Goal: Obtain resource: Download file/media

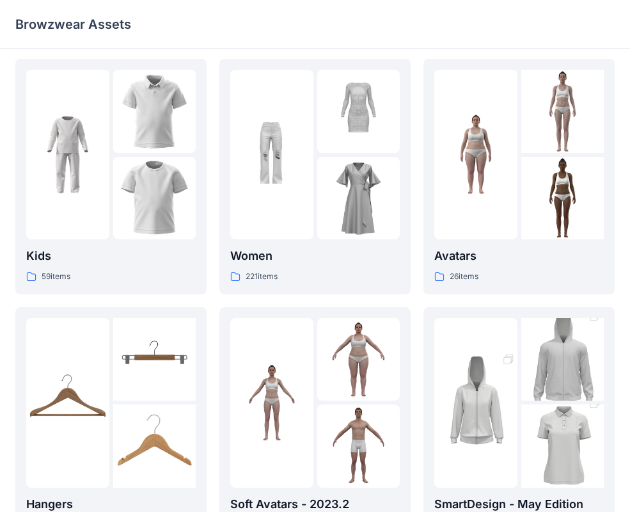
scroll to position [7, 0]
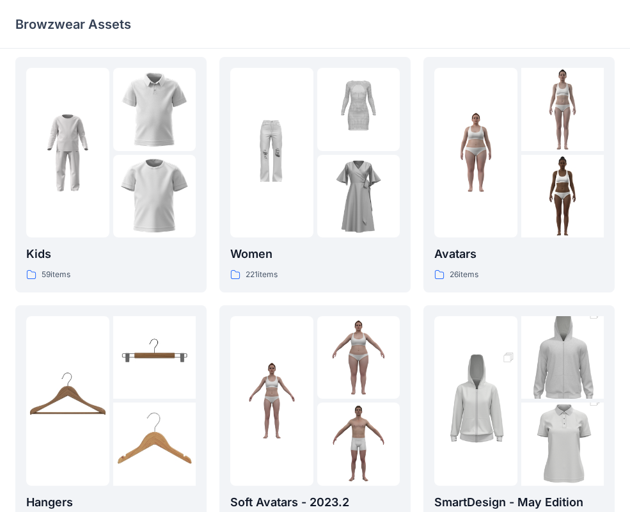
click at [261, 200] on div at bounding box center [271, 153] width 83 height 170
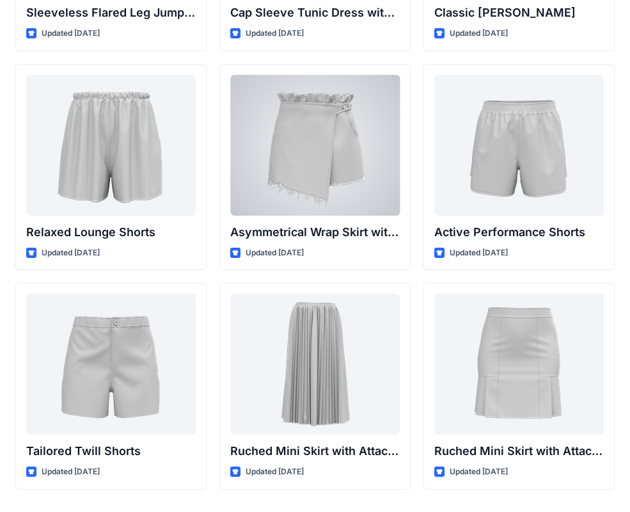
scroll to position [3076, 0]
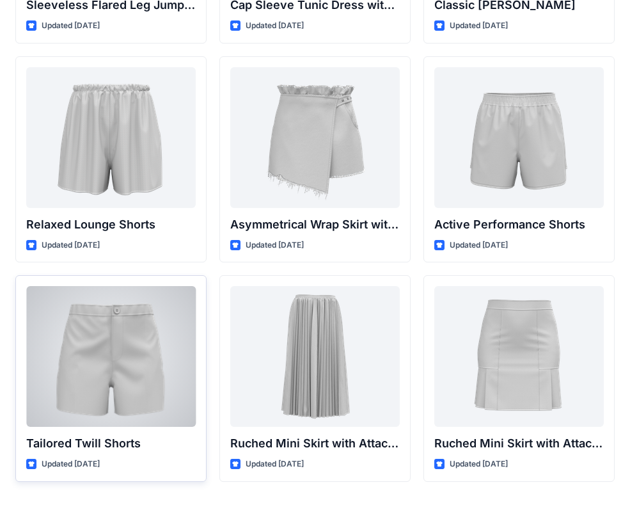
click at [142, 318] on div at bounding box center [111, 356] width 170 height 141
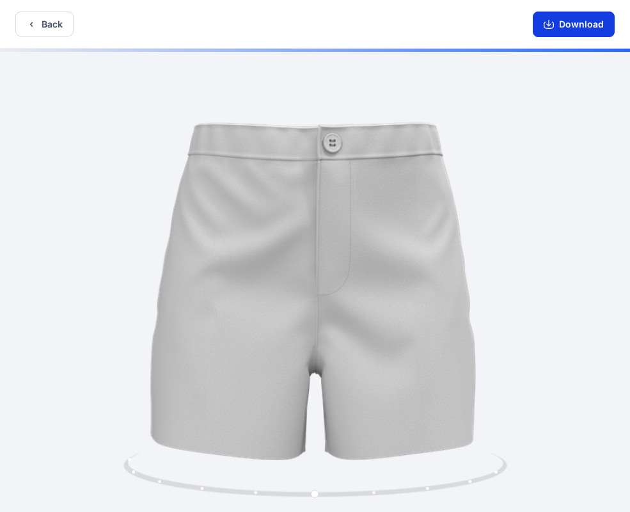
click at [561, 24] on button "Download" at bounding box center [574, 25] width 82 height 26
click at [552, 23] on icon "button" at bounding box center [549, 24] width 10 height 10
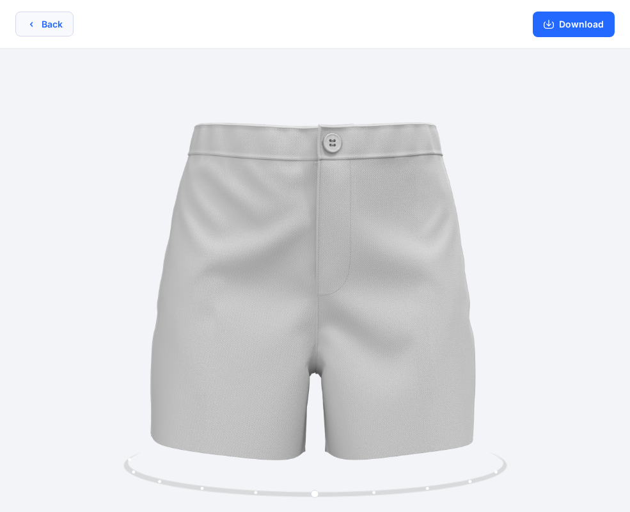
click at [33, 22] on icon "button" at bounding box center [31, 24] width 10 height 10
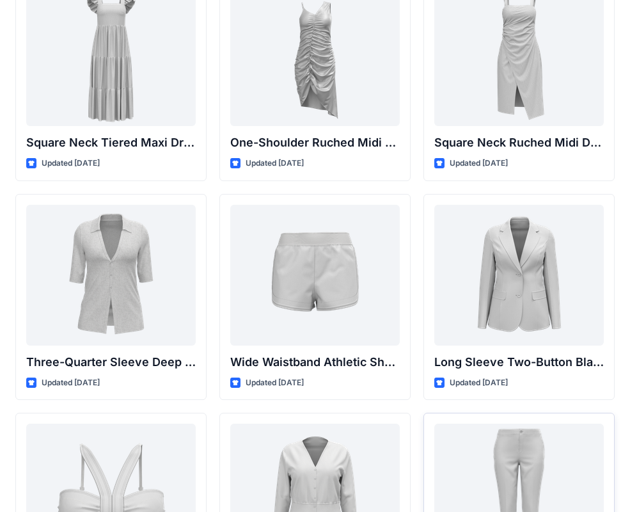
scroll to position [1078, 0]
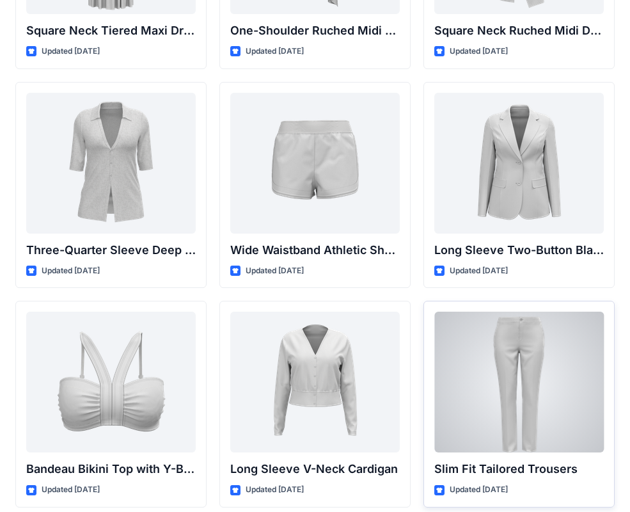
click at [526, 365] on div at bounding box center [519, 382] width 170 height 141
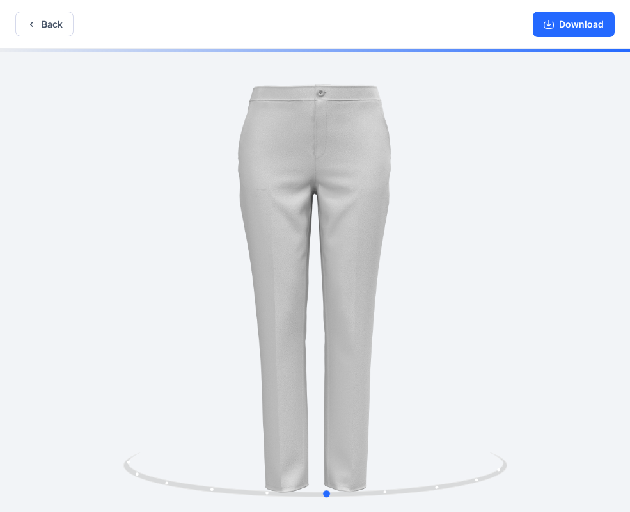
drag, startPoint x: 466, startPoint y: 218, endPoint x: 479, endPoint y: 218, distance: 12.2
click at [479, 218] on div at bounding box center [315, 282] width 630 height 466
click at [55, 24] on button "Back" at bounding box center [44, 24] width 58 height 25
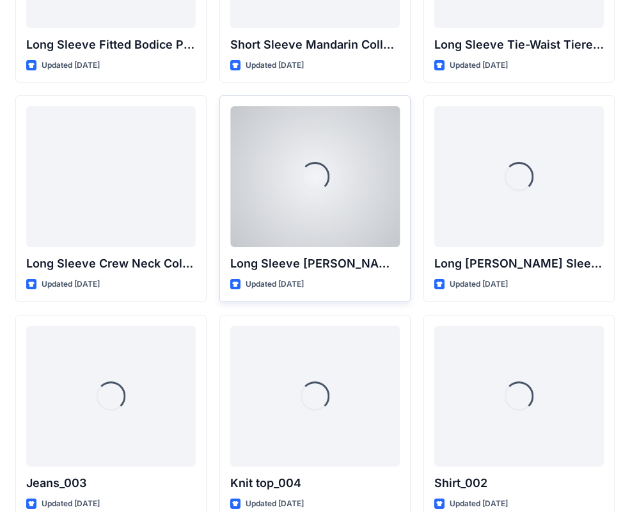
scroll to position [5244, 0]
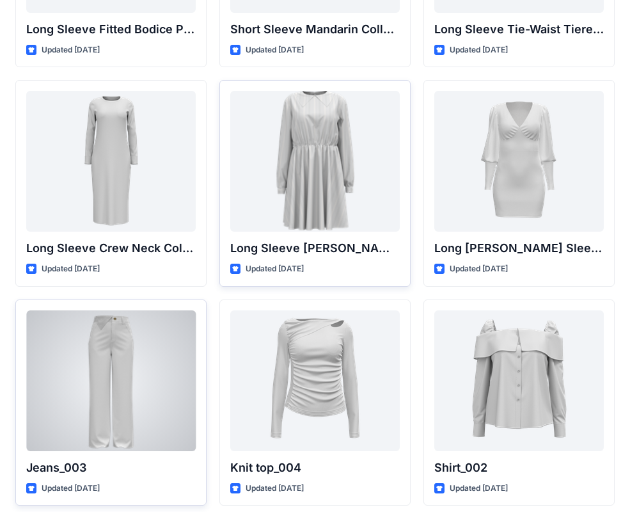
click at [138, 338] on div at bounding box center [111, 380] width 170 height 141
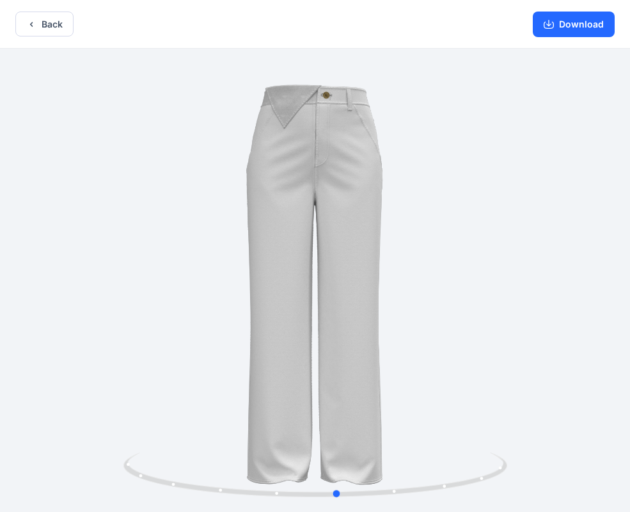
drag, startPoint x: 430, startPoint y: 236, endPoint x: 452, endPoint y: 210, distance: 34.5
click at [452, 210] on div at bounding box center [315, 282] width 630 height 466
click at [581, 29] on button "Download" at bounding box center [574, 25] width 82 height 26
click at [44, 24] on button "Back" at bounding box center [44, 24] width 58 height 25
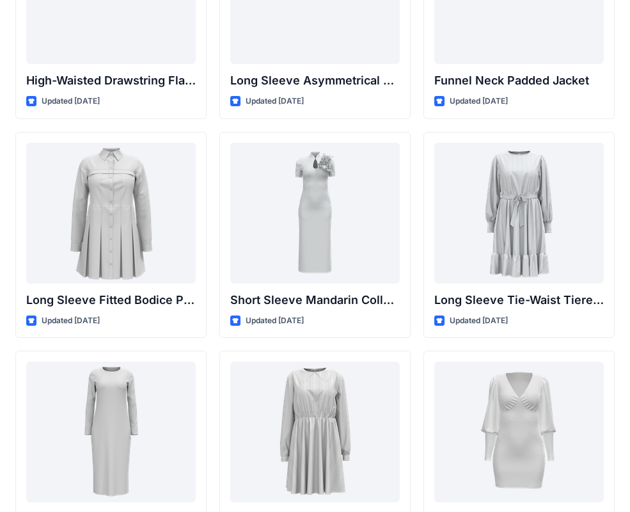
scroll to position [5382, 0]
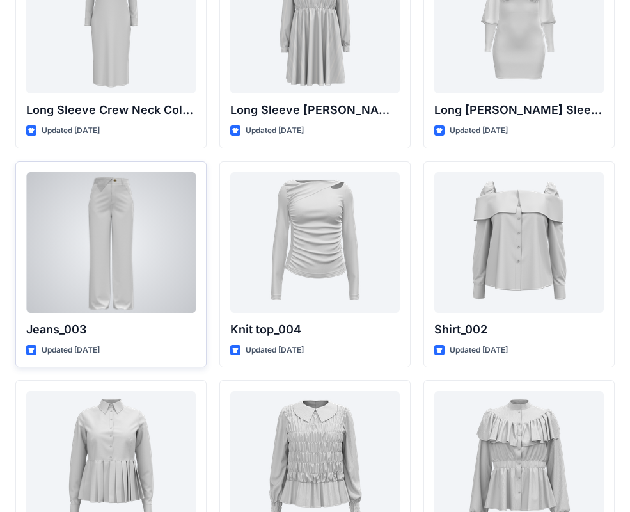
click at [95, 312] on div at bounding box center [111, 242] width 170 height 141
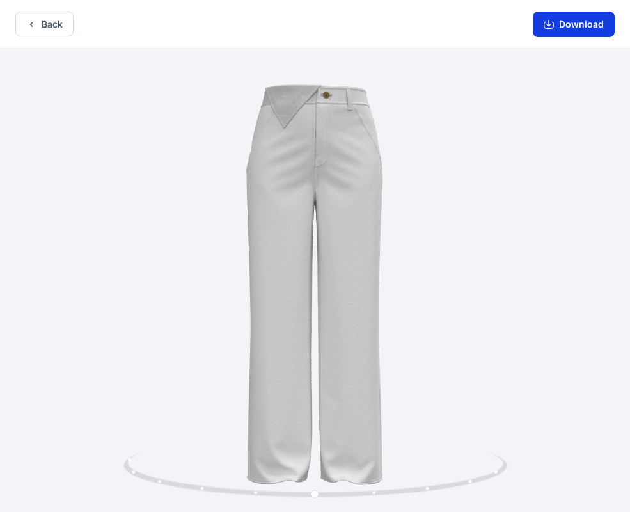
click at [561, 26] on button "Download" at bounding box center [574, 25] width 82 height 26
click at [552, 23] on icon "button" at bounding box center [549, 24] width 10 height 10
click at [592, 21] on button "Download" at bounding box center [574, 25] width 82 height 26
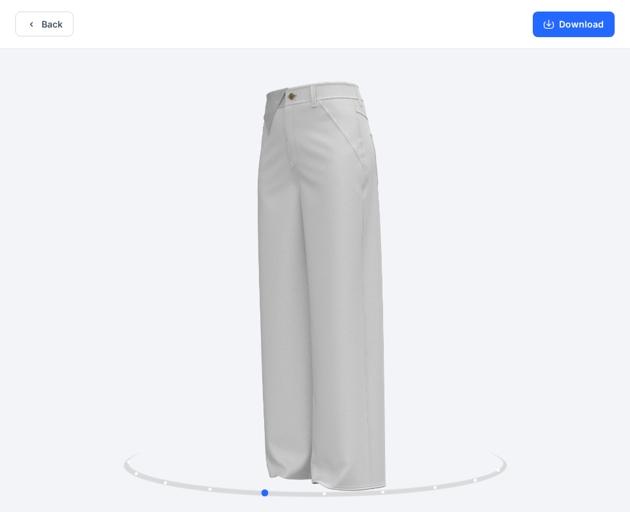
drag, startPoint x: 392, startPoint y: 243, endPoint x: 340, endPoint y: 243, distance: 51.8
click at [340, 243] on div at bounding box center [315, 282] width 630 height 466
click at [576, 27] on button "Download" at bounding box center [574, 25] width 82 height 26
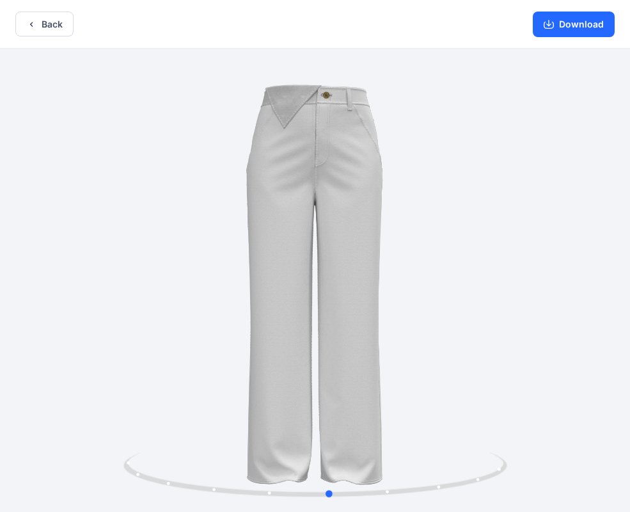
drag, startPoint x: 468, startPoint y: 306, endPoint x: 148, endPoint y: 242, distance: 325.5
click at [148, 242] on div at bounding box center [315, 282] width 630 height 466
click at [584, 20] on button "Download" at bounding box center [574, 25] width 82 height 26
